Goal: Task Accomplishment & Management: Manage account settings

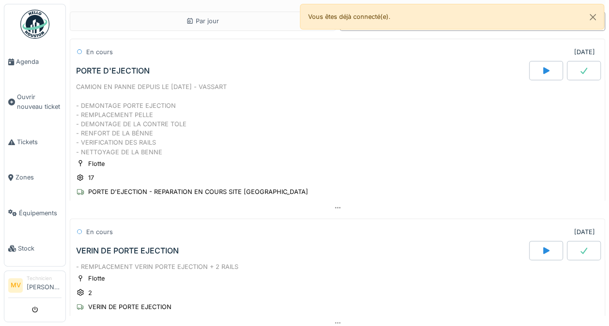
click at [335, 207] on icon at bounding box center [337, 207] width 5 height 1
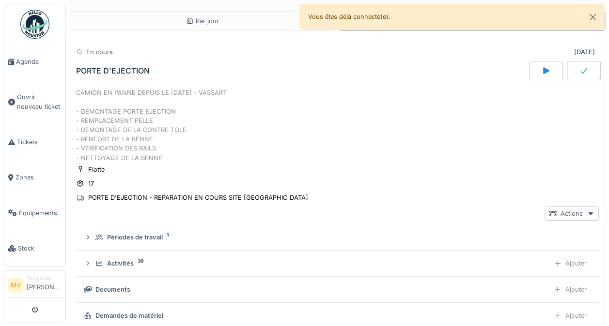
click at [568, 209] on div "Actions" at bounding box center [571, 214] width 54 height 14
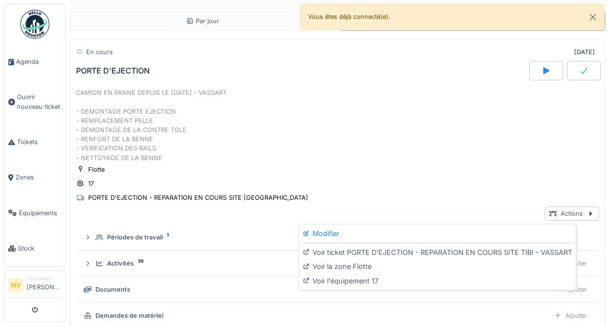
click at [337, 232] on div "Modifier" at bounding box center [437, 234] width 273 height 15
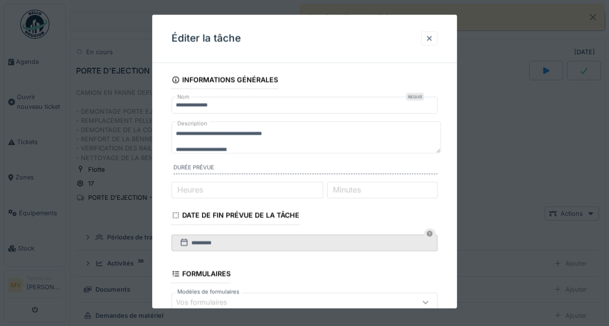
click at [432, 36] on div at bounding box center [429, 38] width 8 height 9
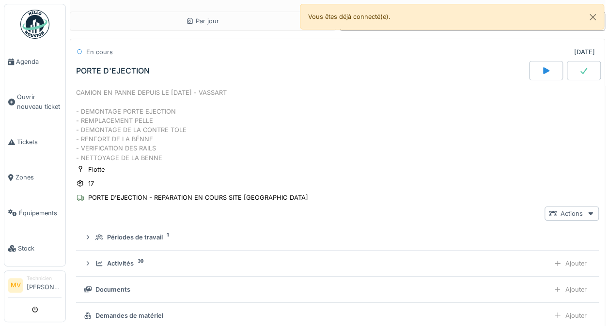
click at [586, 209] on div at bounding box center [590, 213] width 8 height 9
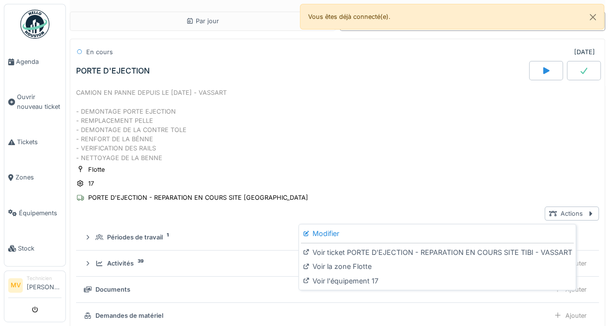
click at [327, 227] on div "Modifier" at bounding box center [437, 234] width 273 height 15
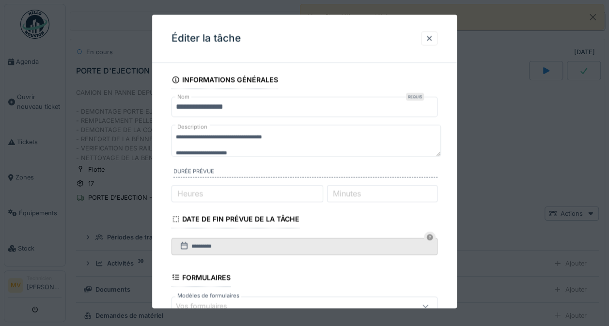
click at [387, 102] on input "**********" at bounding box center [304, 107] width 266 height 20
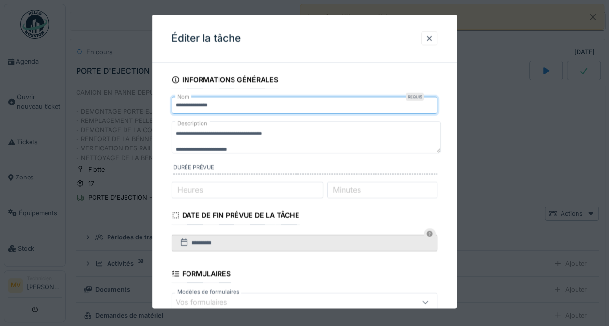
click at [526, 54] on div at bounding box center [304, 163] width 609 height 326
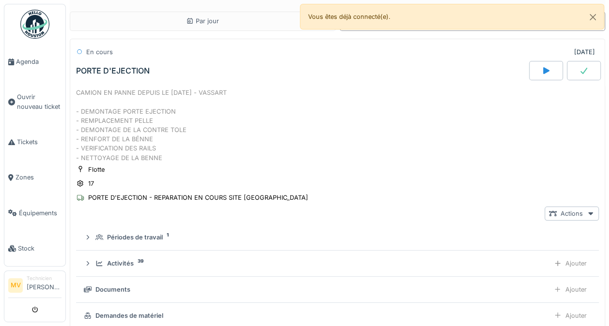
click at [280, 178] on div "Flotte 17 PORTE D'EJECTION - REPARATION EN COURS SITE TIBI - VASSART" at bounding box center [337, 184] width 522 height 39
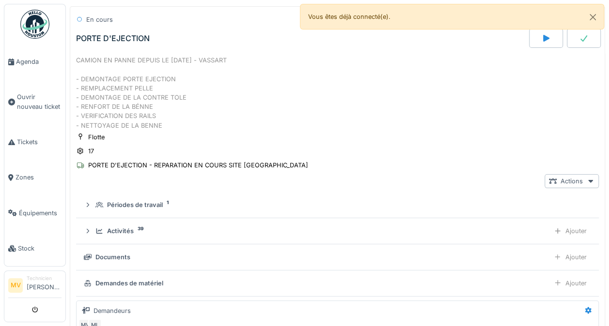
scroll to position [31, 0]
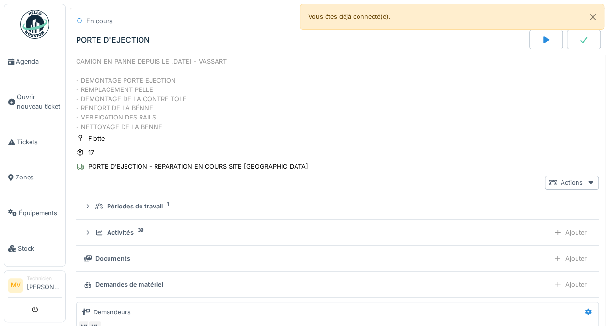
click at [298, 115] on div "CAMION EN PANNE DEPUIS LE [DATE] - VASSART - DEMONTAGE PORTE EJECTION - REMPLAC…" at bounding box center [337, 94] width 522 height 75
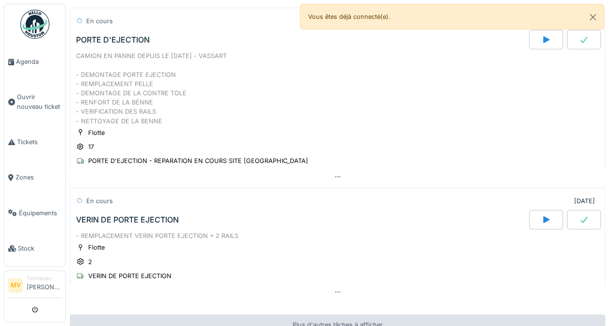
click at [334, 174] on icon at bounding box center [338, 177] width 8 height 6
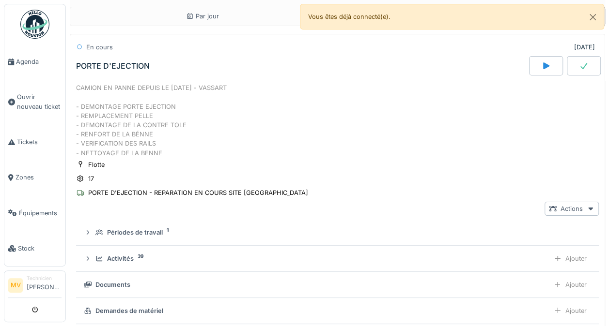
scroll to position [0, 0]
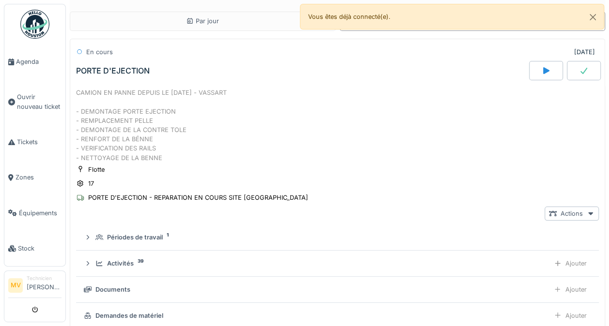
click at [564, 218] on div "Actions" at bounding box center [571, 214] width 54 height 14
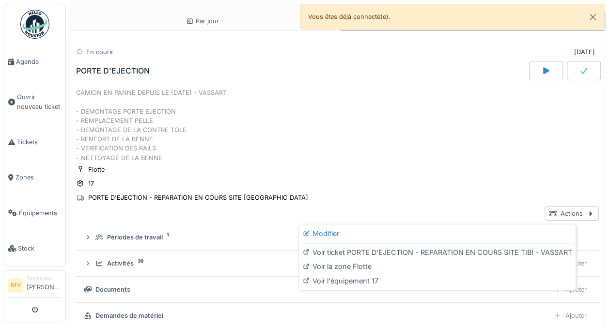
click at [318, 236] on div "Modifier" at bounding box center [437, 234] width 273 height 15
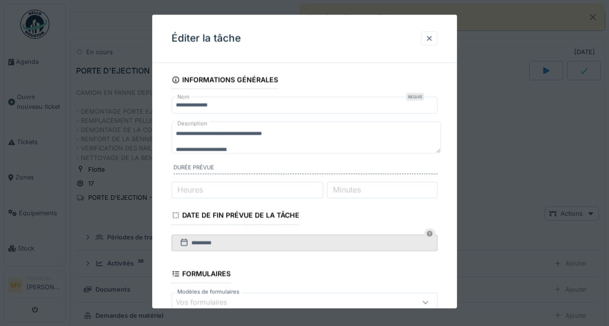
click at [433, 34] on div at bounding box center [429, 38] width 8 height 9
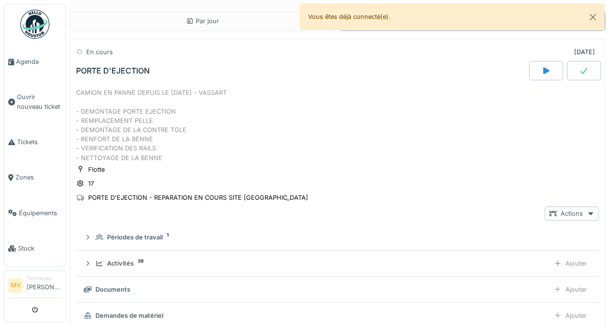
click at [146, 129] on div "CAMION EN PANNE DEPUIS LE [DATE] - VASSART - DEMONTAGE PORTE EJECTION - REMPLAC…" at bounding box center [337, 125] width 522 height 75
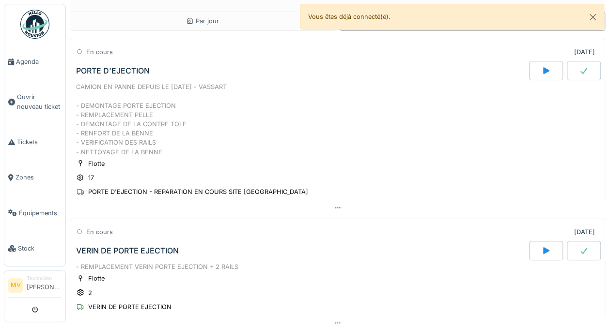
click at [162, 50] on div "En cours 17/02/2025" at bounding box center [337, 52] width 522 height 18
click at [88, 77] on div "PORTE D'EJECTION" at bounding box center [301, 70] width 455 height 19
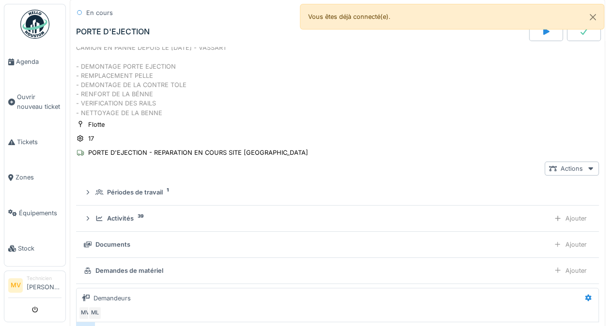
scroll to position [57, 0]
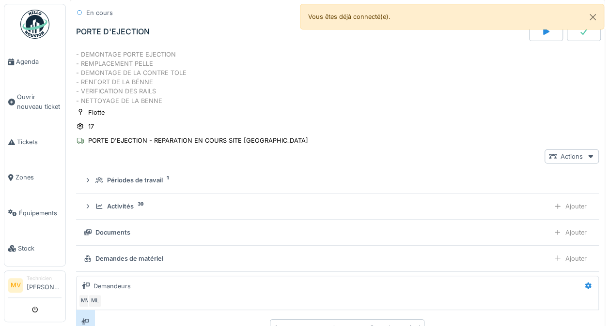
click at [542, 142] on div "Flotte 17 PORTE D'EJECTION - REPARATION EN COURS SITE TIBI - VASSART" at bounding box center [337, 126] width 522 height 39
click at [586, 158] on div at bounding box center [590, 156] width 8 height 9
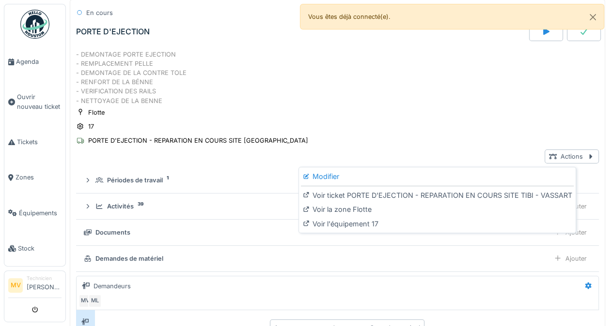
click at [349, 170] on div "Modifier" at bounding box center [437, 176] width 273 height 15
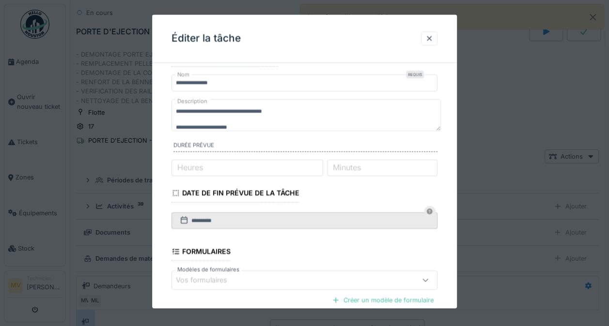
scroll to position [21, 0]
click at [437, 38] on div at bounding box center [429, 38] width 16 height 14
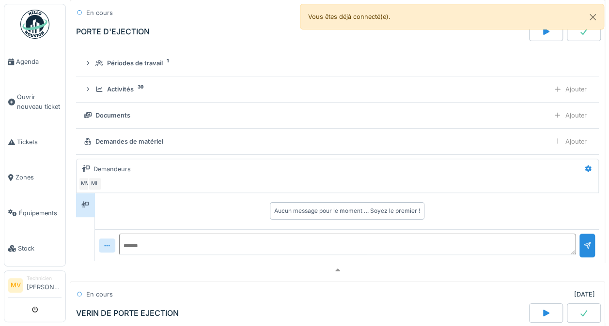
scroll to position [229, 0]
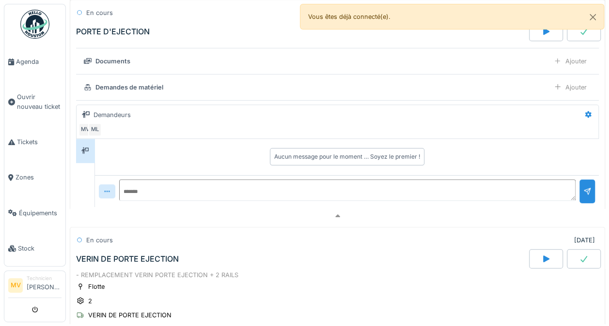
click at [580, 109] on div at bounding box center [588, 115] width 16 height 14
click at [525, 141] on div "Créer une conversation" at bounding box center [527, 148] width 91 height 15
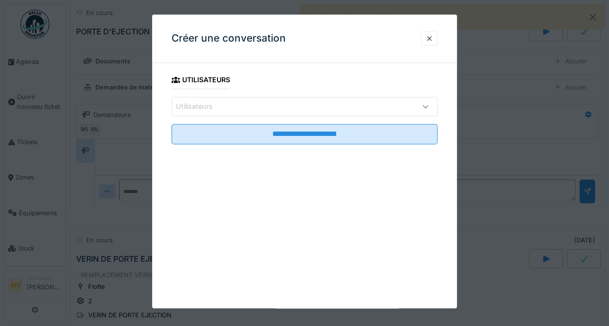
click at [448, 42] on div "Créer une conversation" at bounding box center [304, 39] width 305 height 48
click at [427, 36] on div at bounding box center [429, 38] width 16 height 14
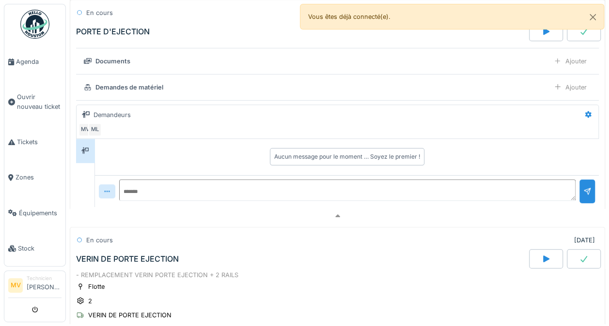
click at [584, 111] on icon at bounding box center [588, 114] width 8 height 6
click at [515, 139] on div "Modifier" at bounding box center [527, 133] width 91 height 15
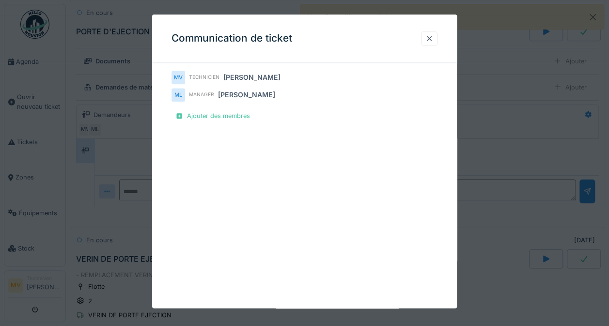
click at [433, 43] on div at bounding box center [429, 38] width 8 height 9
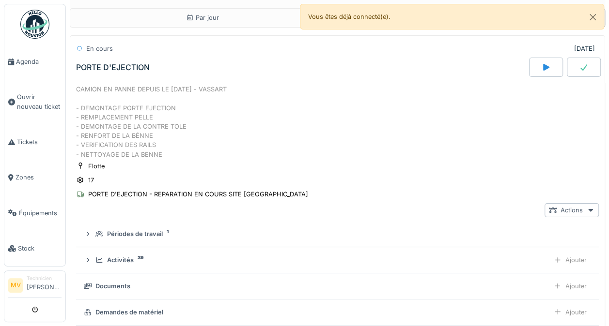
scroll to position [3, 0]
click at [108, 58] on div "PORTE D'EJECTION" at bounding box center [301, 67] width 455 height 19
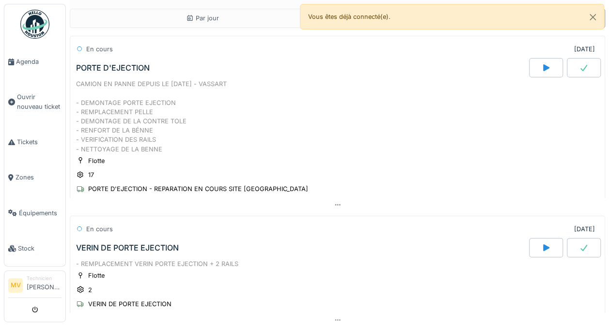
click at [320, 201] on div at bounding box center [337, 205] width 535 height 14
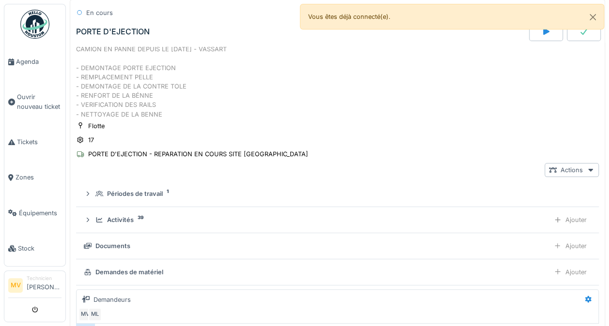
scroll to position [0, 0]
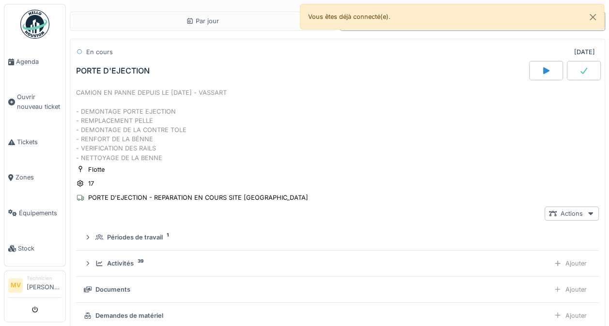
click at [572, 76] on div at bounding box center [583, 70] width 34 height 19
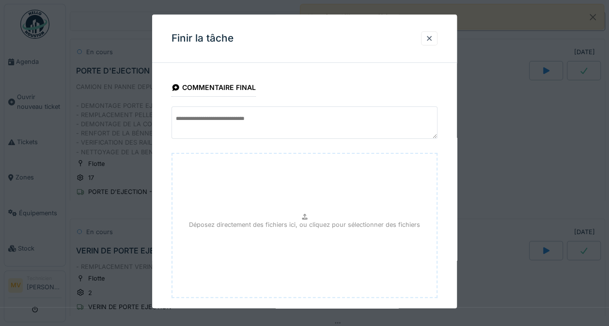
scroll to position [52, 0]
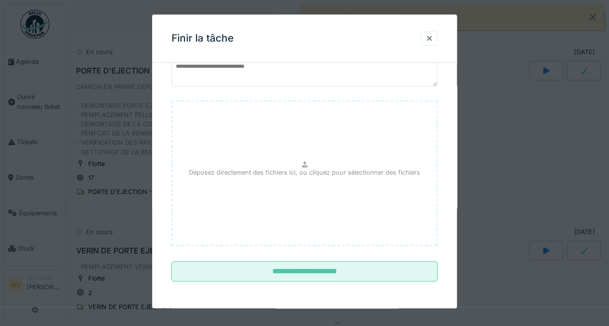
click at [344, 275] on input "**********" at bounding box center [304, 272] width 266 height 20
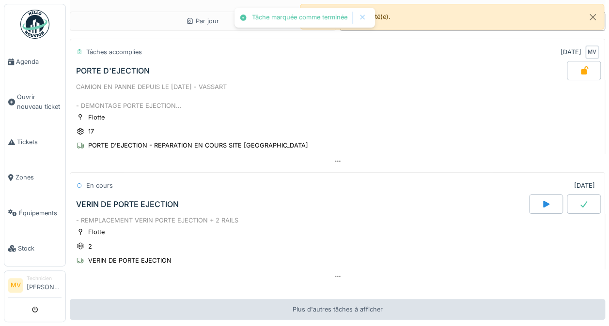
scroll to position [0, 0]
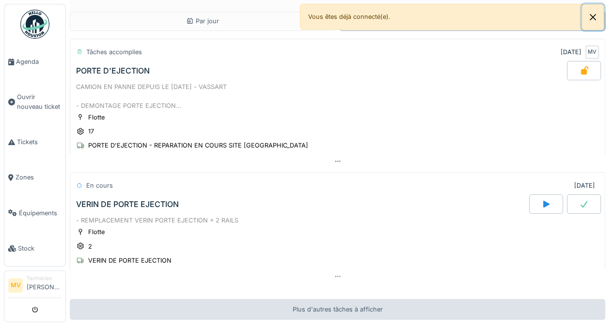
click at [599, 13] on button "Close" at bounding box center [592, 17] width 22 height 26
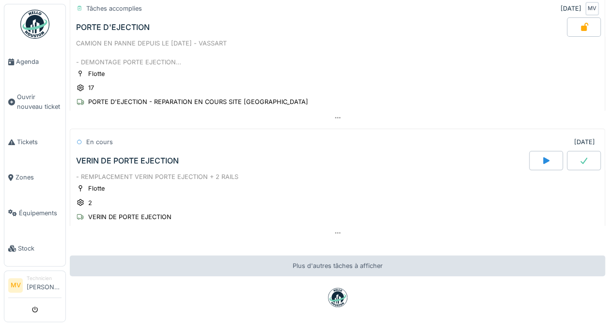
scroll to position [41, 0]
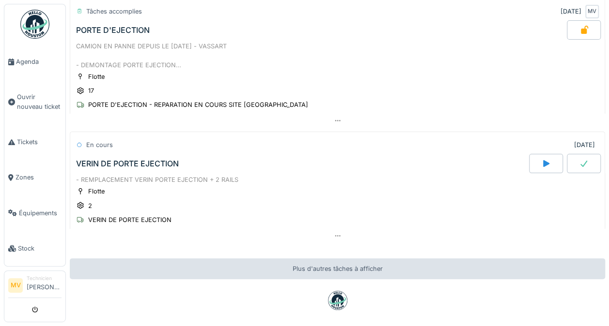
click at [86, 87] on div "17" at bounding box center [85, 91] width 18 height 10
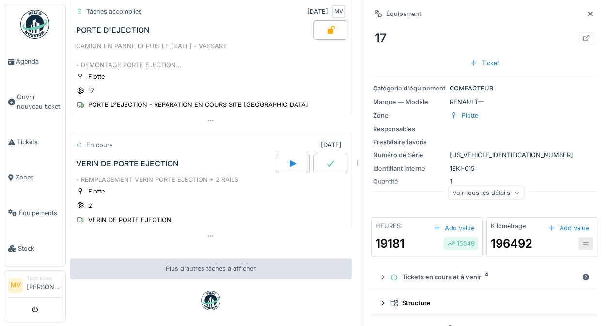
click at [579, 42] on div at bounding box center [586, 38] width 15 height 12
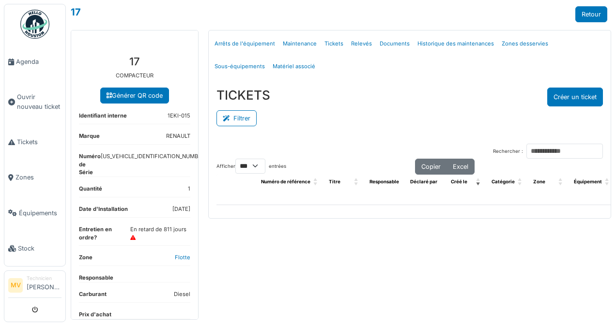
select select "***"
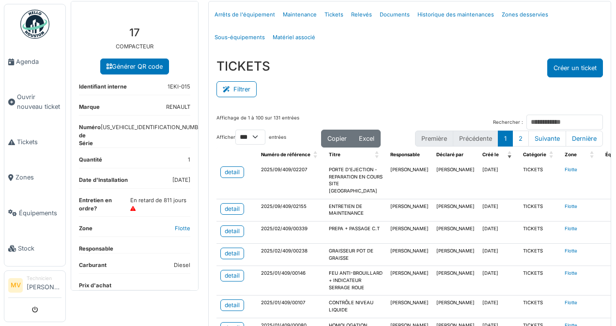
scroll to position [31, 0]
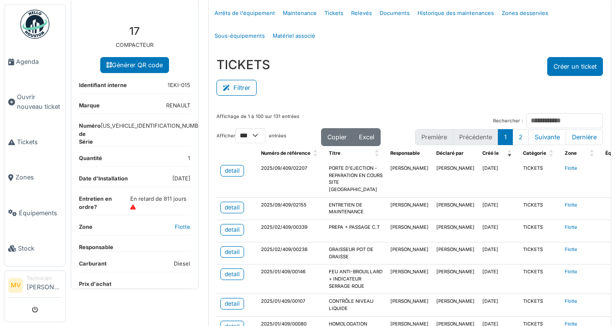
click at [229, 172] on div "detail" at bounding box center [232, 171] width 15 height 9
